Goal: Task Accomplishment & Management: Manage account settings

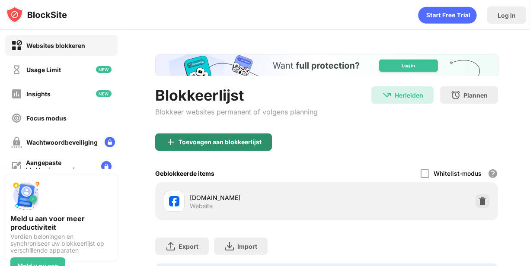
click at [231, 145] on div "Toevoegen aan blokkeerlijst" at bounding box center [220, 142] width 83 height 7
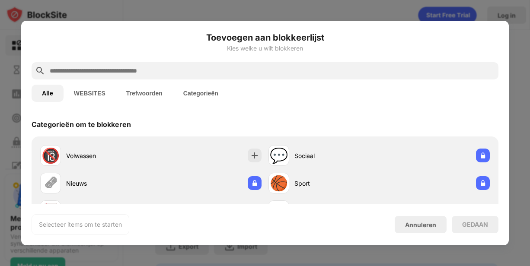
click at [159, 70] on input "text" at bounding box center [272, 71] width 446 height 10
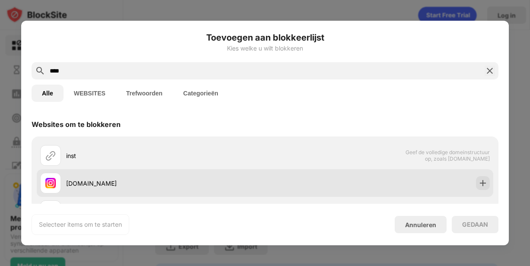
type input "****"
click at [92, 174] on div "[DOMAIN_NAME]" at bounding box center [152, 183] width 225 height 21
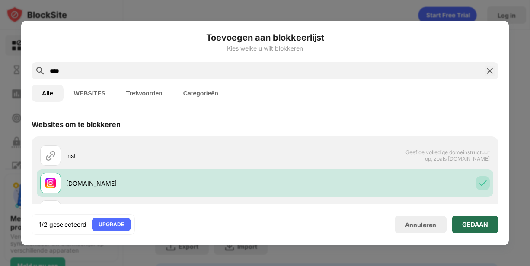
click at [476, 230] on div "GEDAAN" at bounding box center [475, 224] width 47 height 17
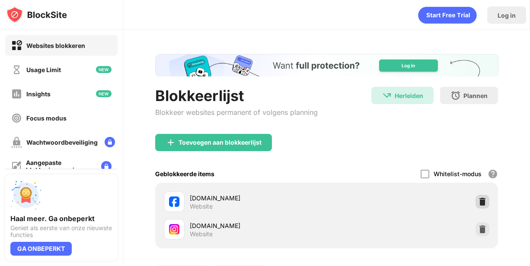
click at [478, 201] on img at bounding box center [482, 202] width 9 height 9
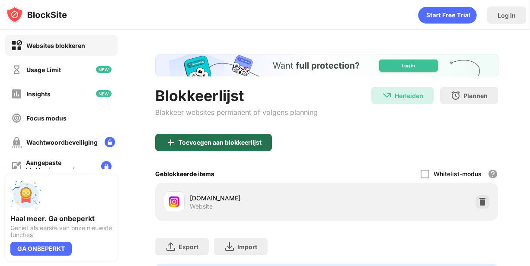
click at [202, 141] on div "Toevoegen aan blokkeerlijst" at bounding box center [220, 142] width 83 height 7
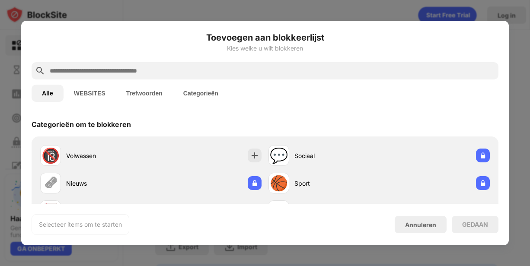
click at [143, 67] on input "text" at bounding box center [272, 71] width 446 height 10
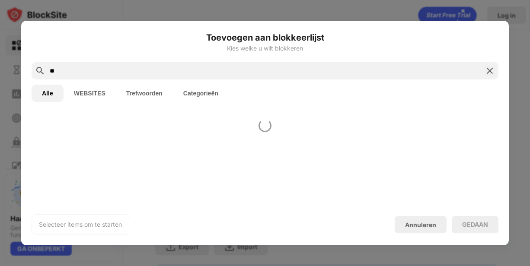
type input "*"
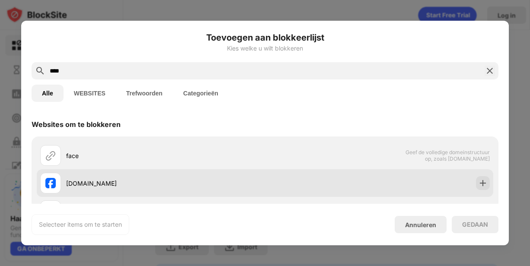
type input "****"
click at [154, 180] on div "[DOMAIN_NAME]" at bounding box center [165, 183] width 199 height 9
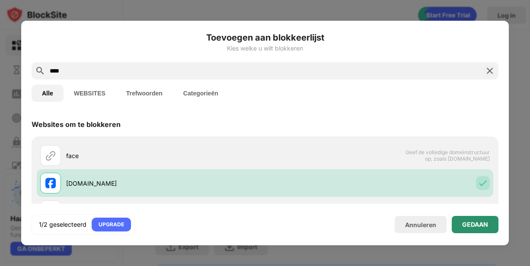
click at [471, 218] on div "GEDAAN" at bounding box center [475, 224] width 47 height 17
